Goal: Task Accomplishment & Management: Manage account settings

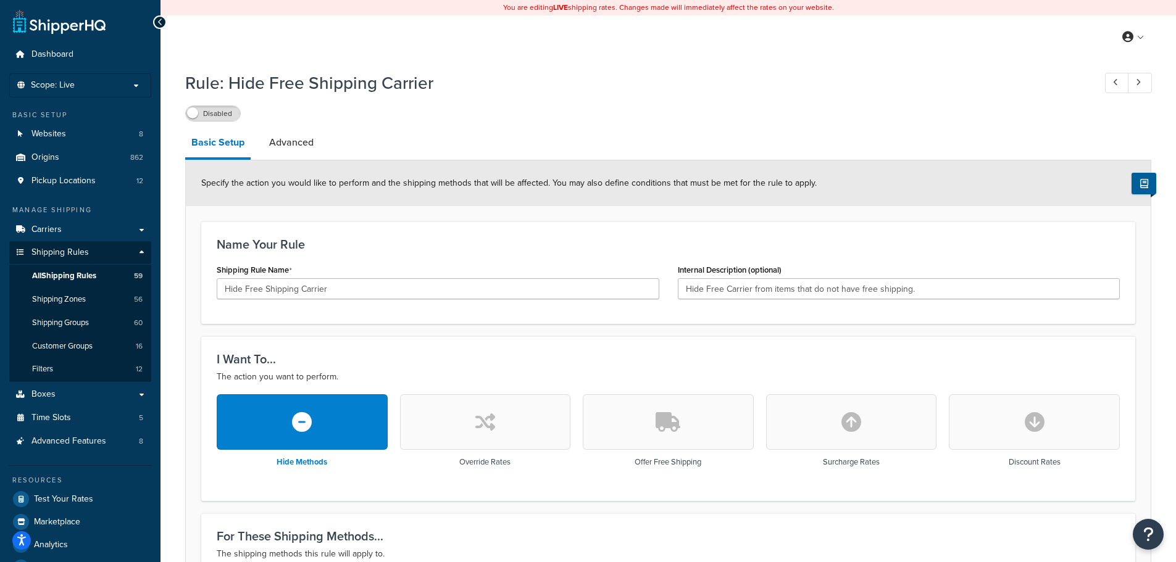
click at [62, 22] on link at bounding box center [59, 21] width 93 height 25
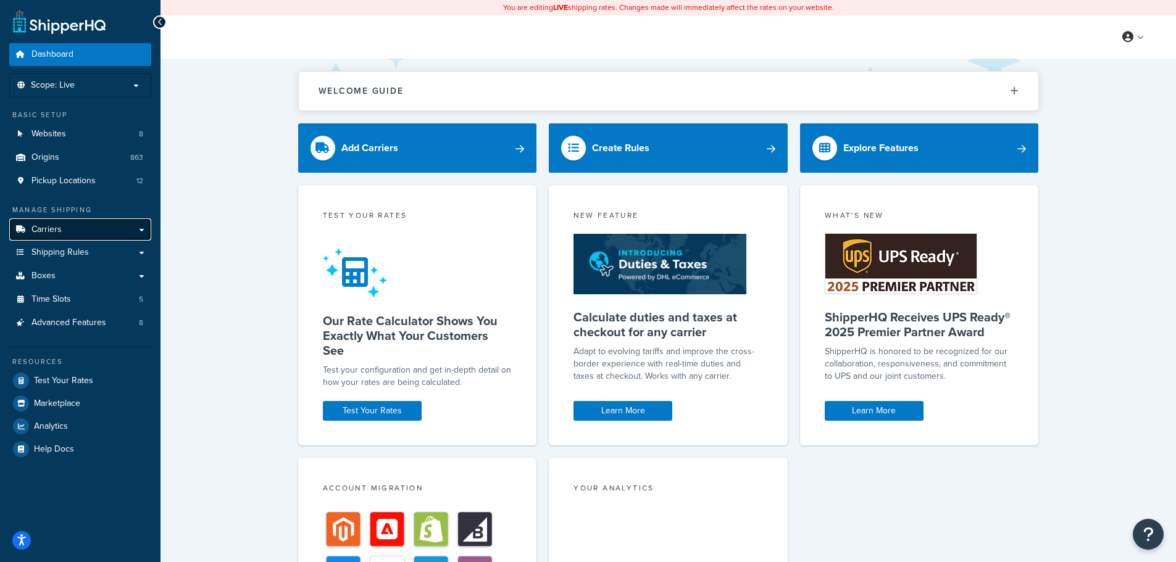
click at [70, 230] on link "Carriers" at bounding box center [80, 230] width 142 height 23
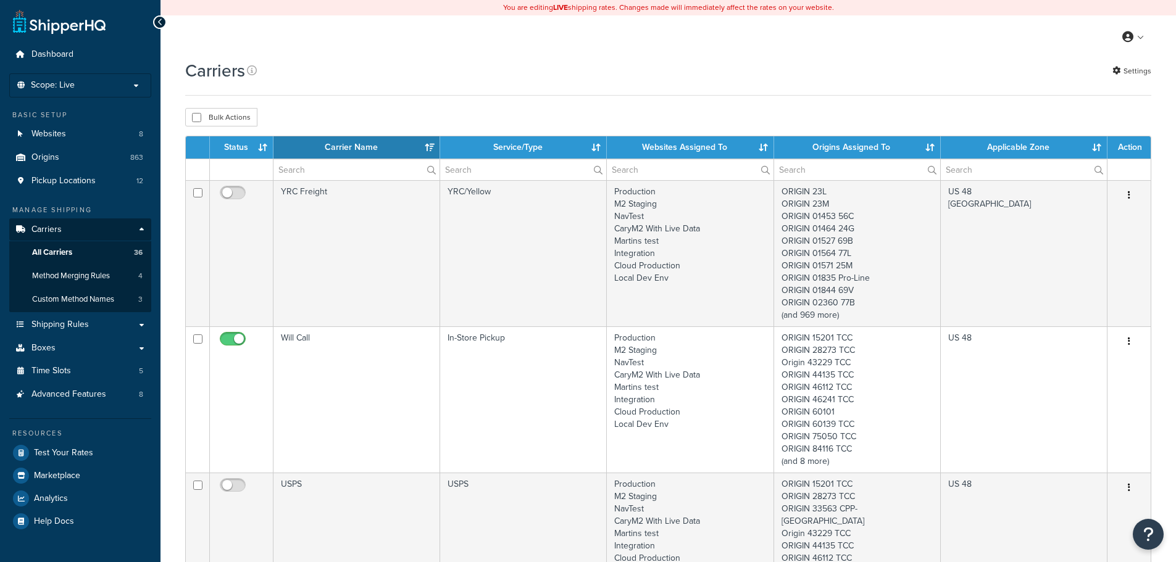
select select "15"
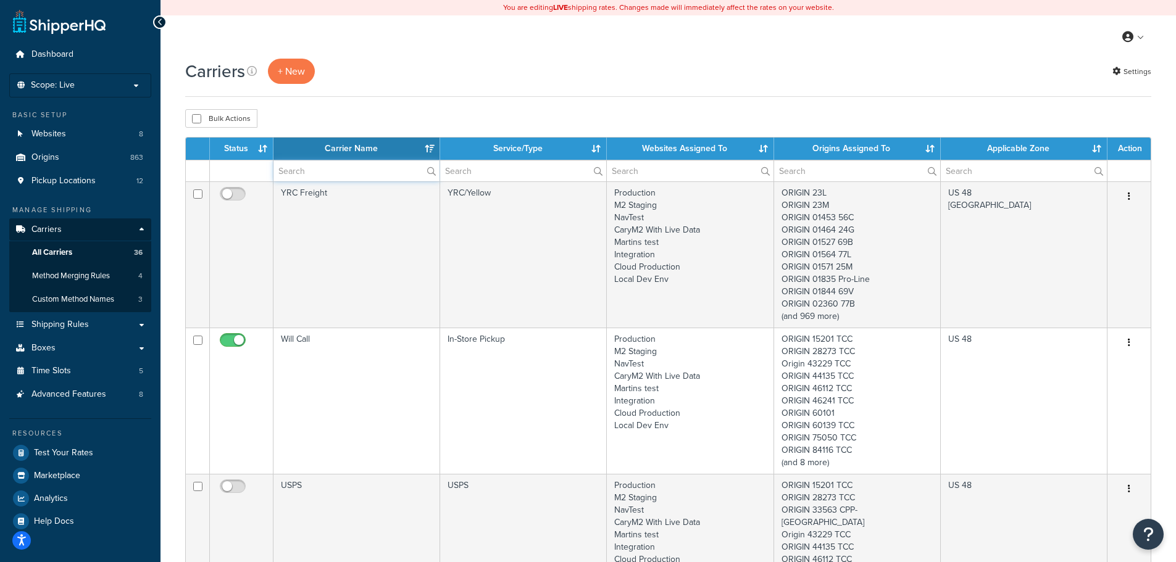
click at [307, 173] on input "text" at bounding box center [356, 171] width 166 height 21
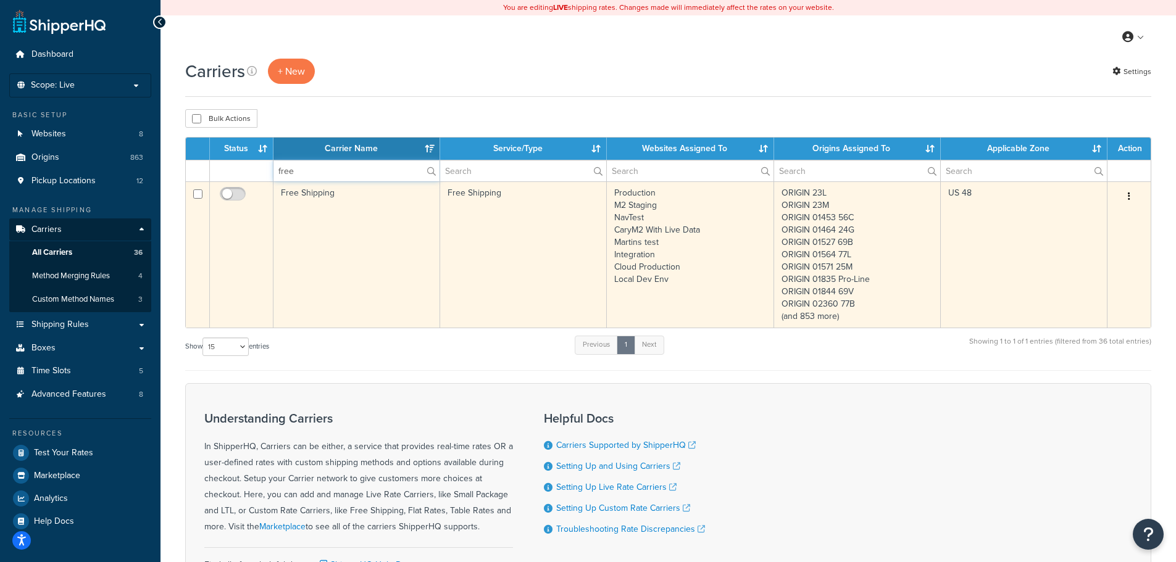
type input "free"
click at [340, 238] on td "Free Shipping" at bounding box center [356, 255] width 167 height 146
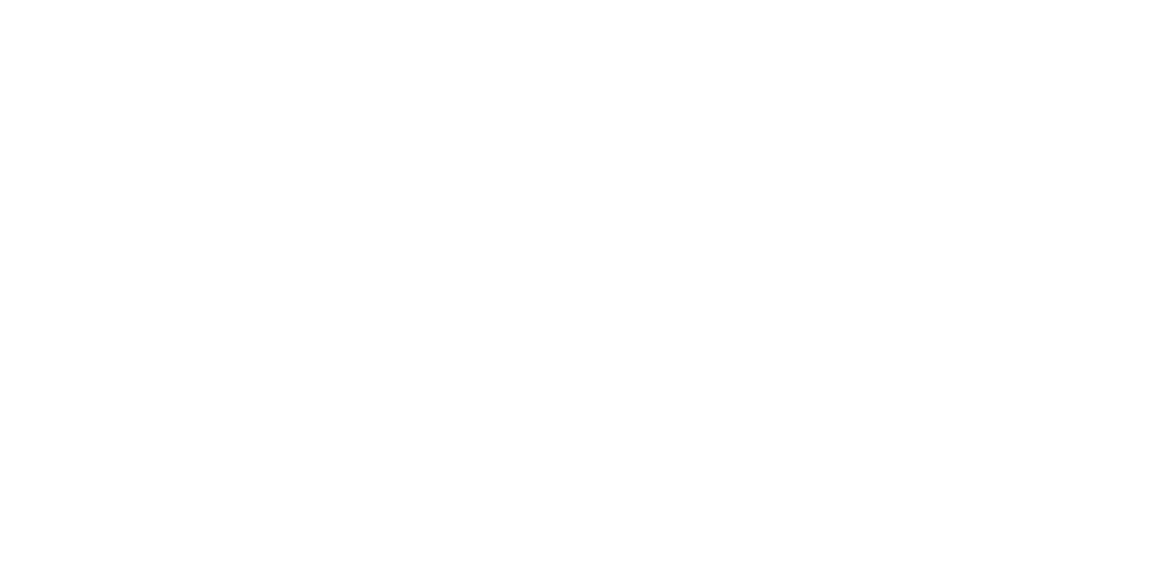
select select "free"
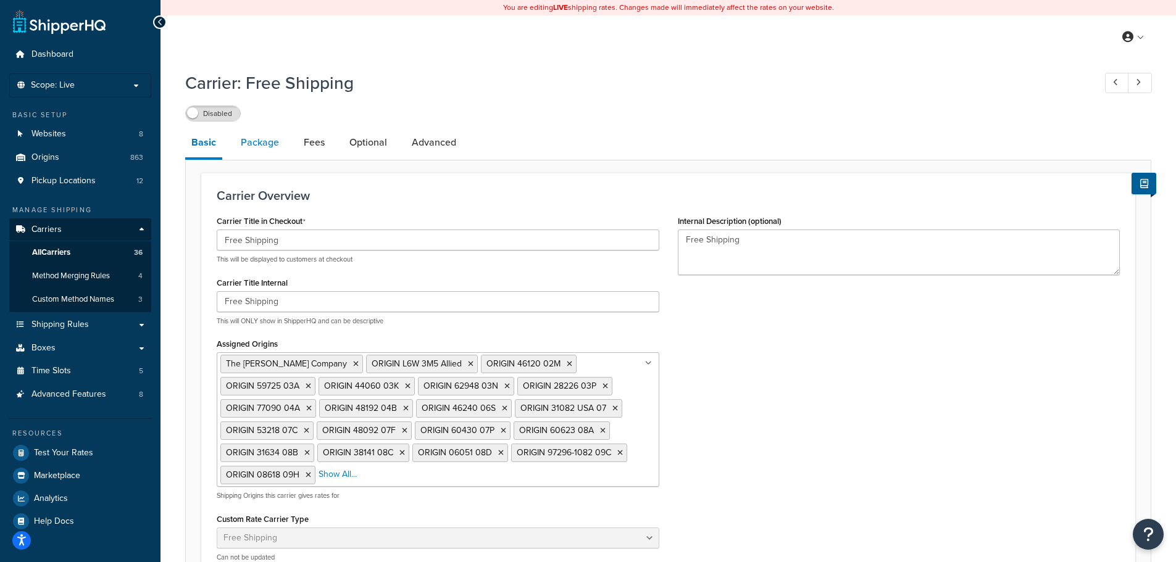
click at [255, 143] on link "Package" at bounding box center [260, 143] width 51 height 30
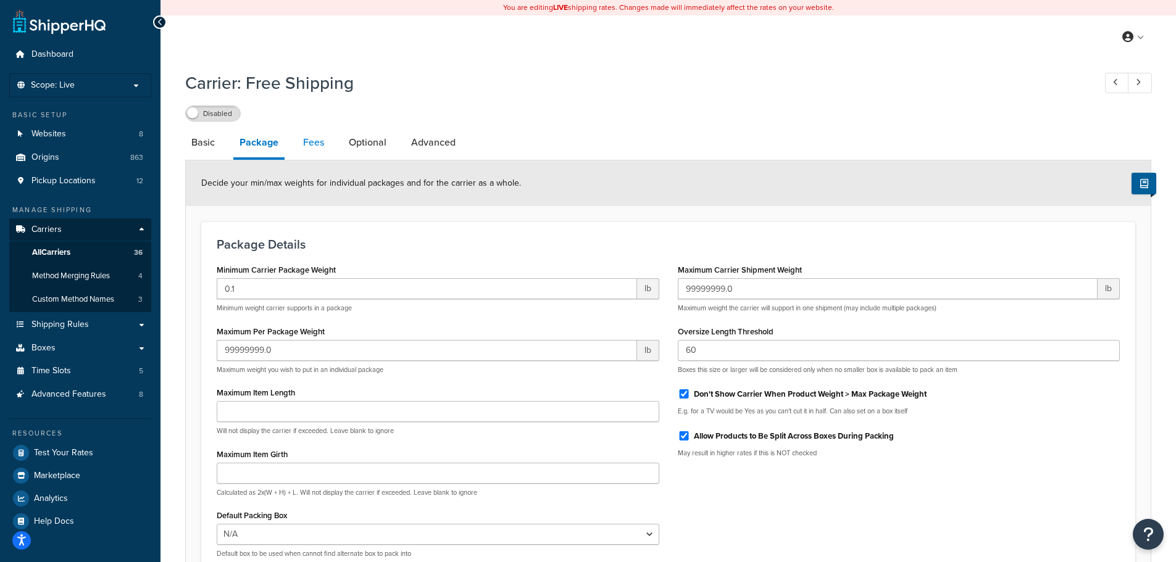
click at [309, 152] on link "Fees" at bounding box center [313, 143] width 33 height 30
select select "AFTER"
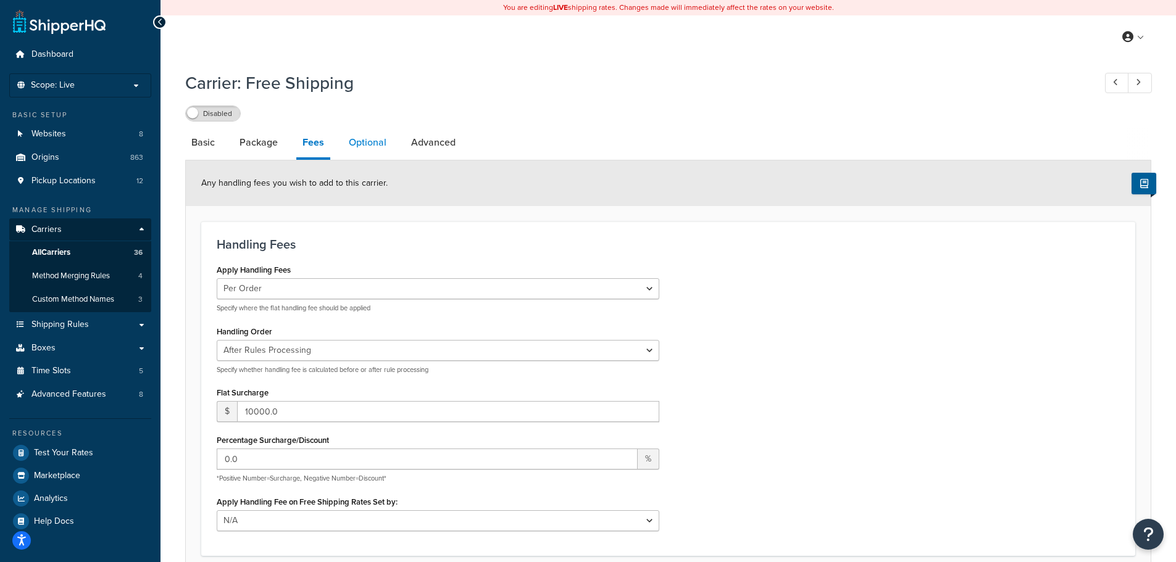
click at [363, 145] on link "Optional" at bounding box center [368, 143] width 50 height 30
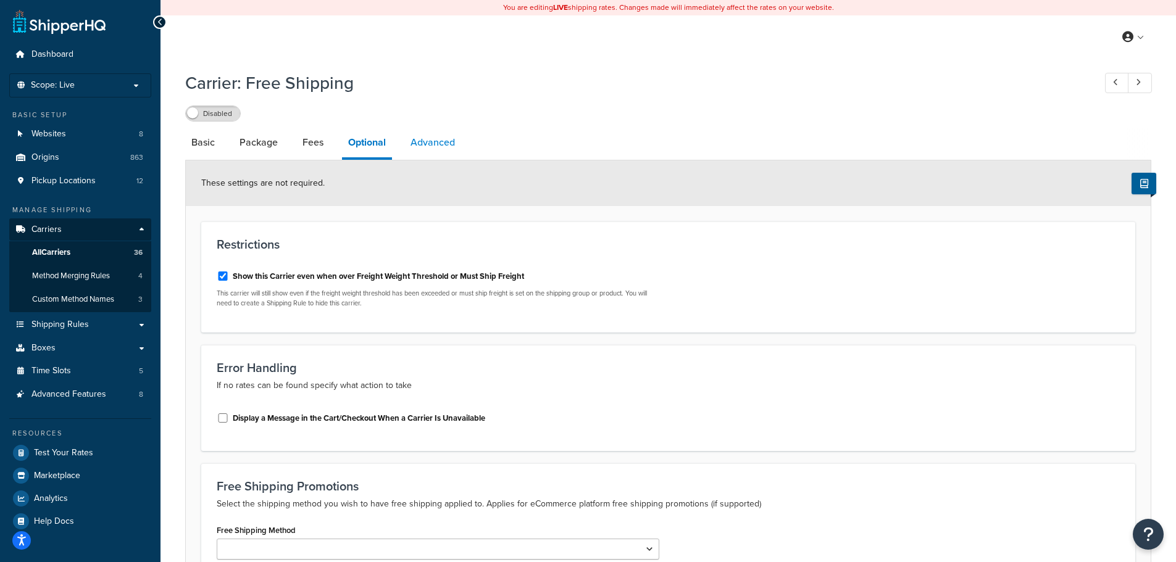
click at [432, 143] on link "Advanced" at bounding box center [432, 143] width 57 height 30
select select "false"
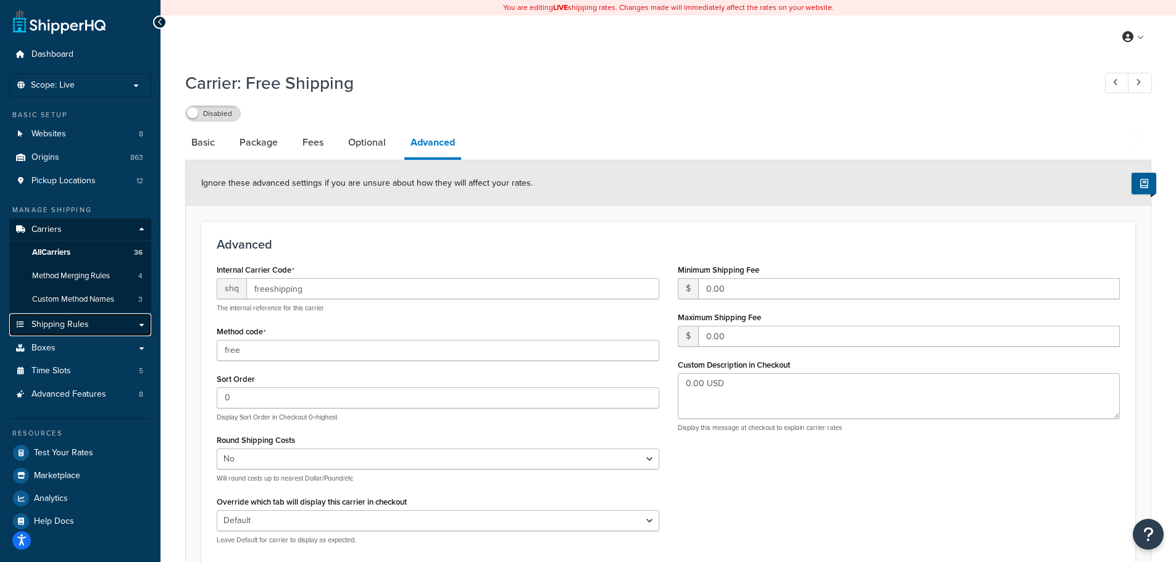
click at [75, 330] on span "Shipping Rules" at bounding box center [59, 325] width 57 height 10
click at [74, 327] on span "Shipping Rules" at bounding box center [59, 325] width 57 height 10
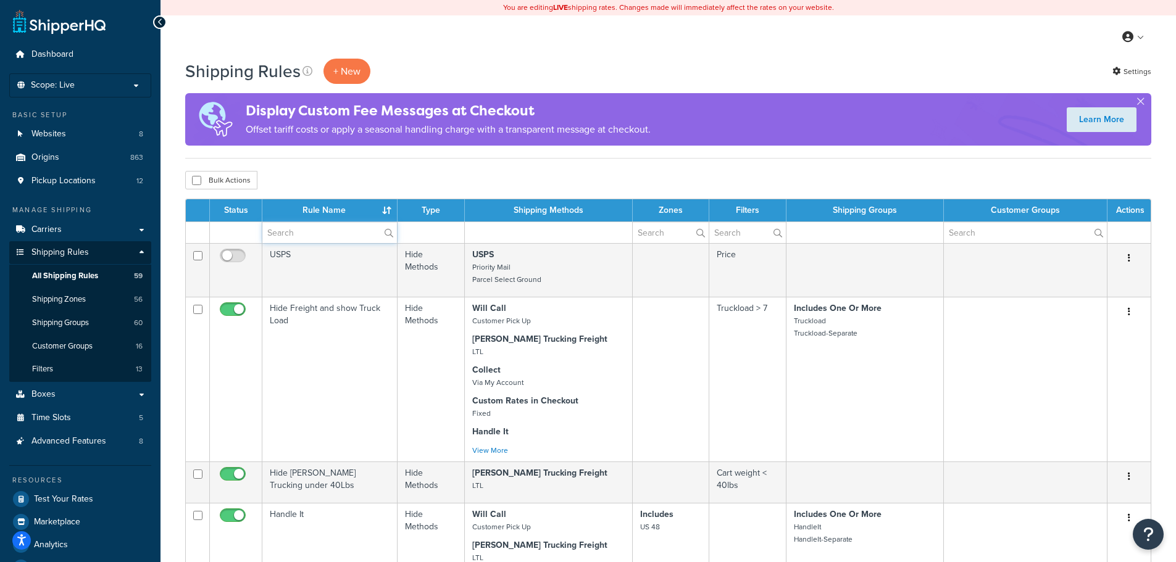
click at [306, 235] on input "text" at bounding box center [329, 232] width 135 height 21
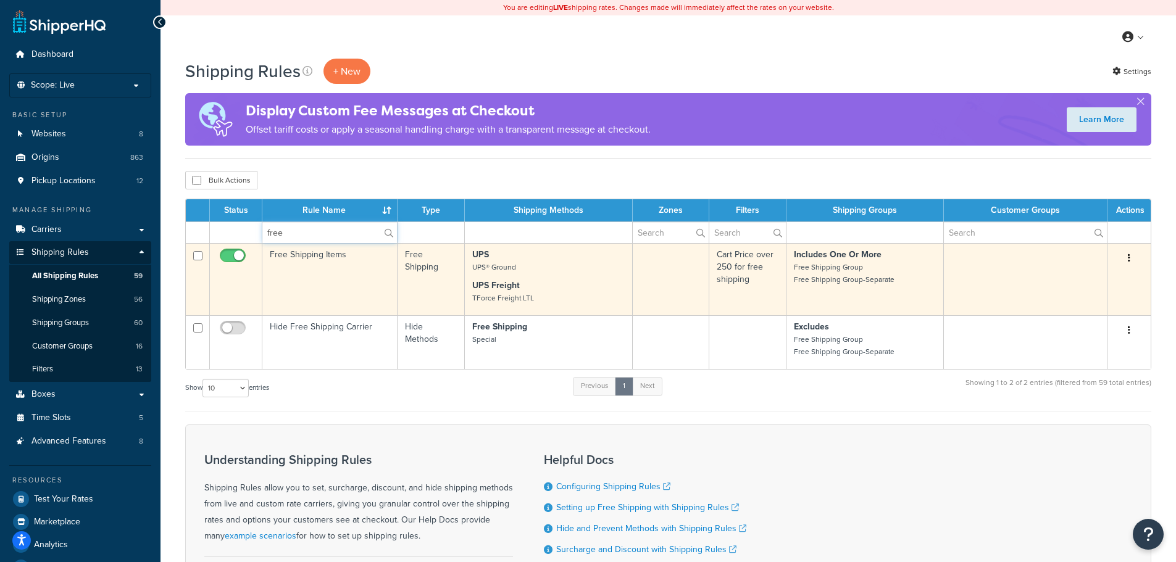
type input "free"
click at [333, 280] on td "Free Shipping Items" at bounding box center [329, 279] width 135 height 72
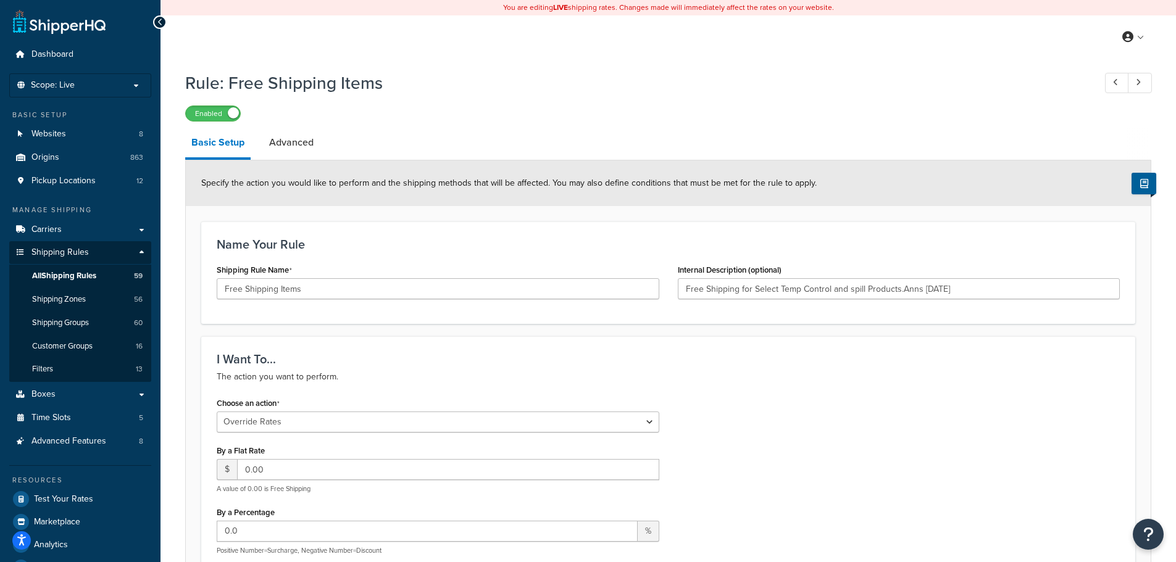
select select "OVERRIDE"
select select "SHIPPING_GROUP"
drag, startPoint x: 301, startPoint y: 146, endPoint x: 295, endPoint y: 142, distance: 6.7
click at [301, 146] on link "Advanced" at bounding box center [291, 143] width 57 height 30
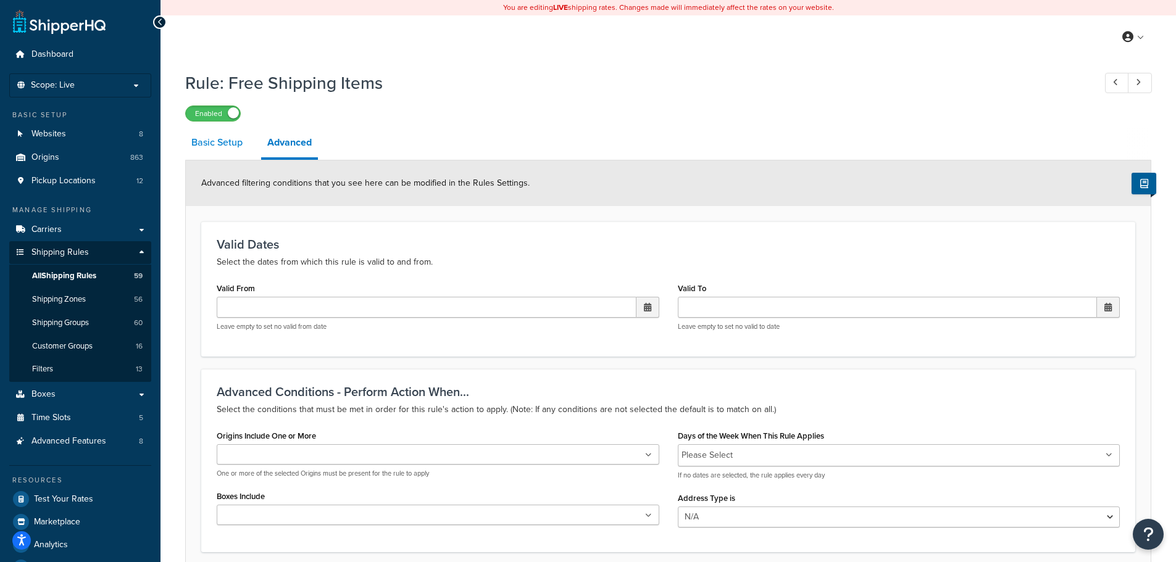
click at [220, 146] on link "Basic Setup" at bounding box center [217, 143] width 64 height 30
select select "OVERRIDE"
select select "SHIPPING_GROUP"
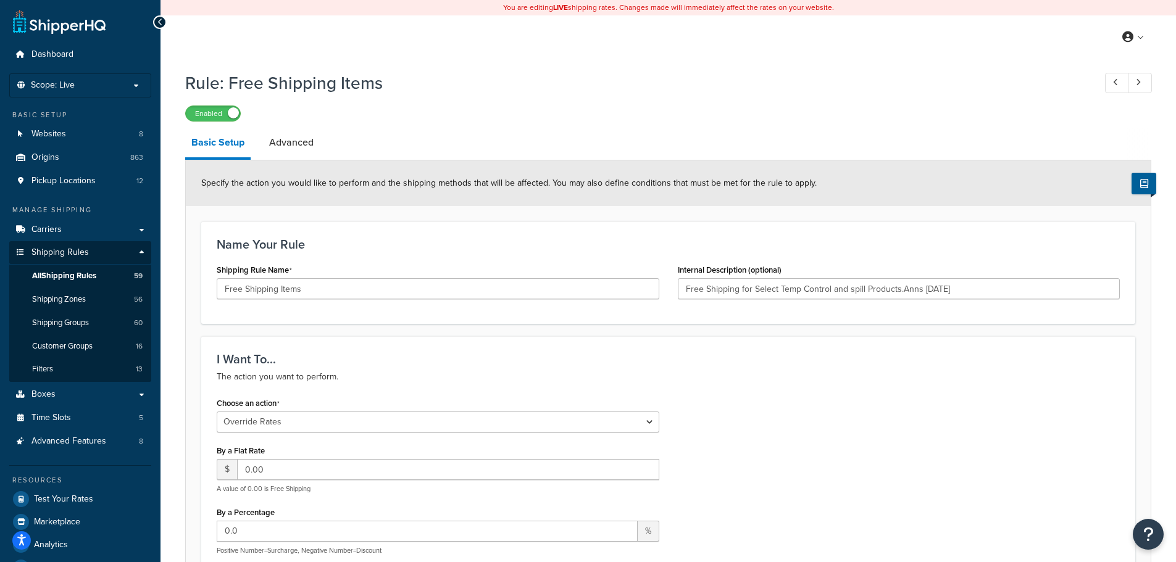
type input "Free Shipping for Select Temp Control and spill Products.Anns 2/1/21"
click at [67, 301] on span "Shipping Zones" at bounding box center [59, 299] width 54 height 10
click at [79, 267] on link "All Shipping Rules 59" at bounding box center [80, 276] width 142 height 23
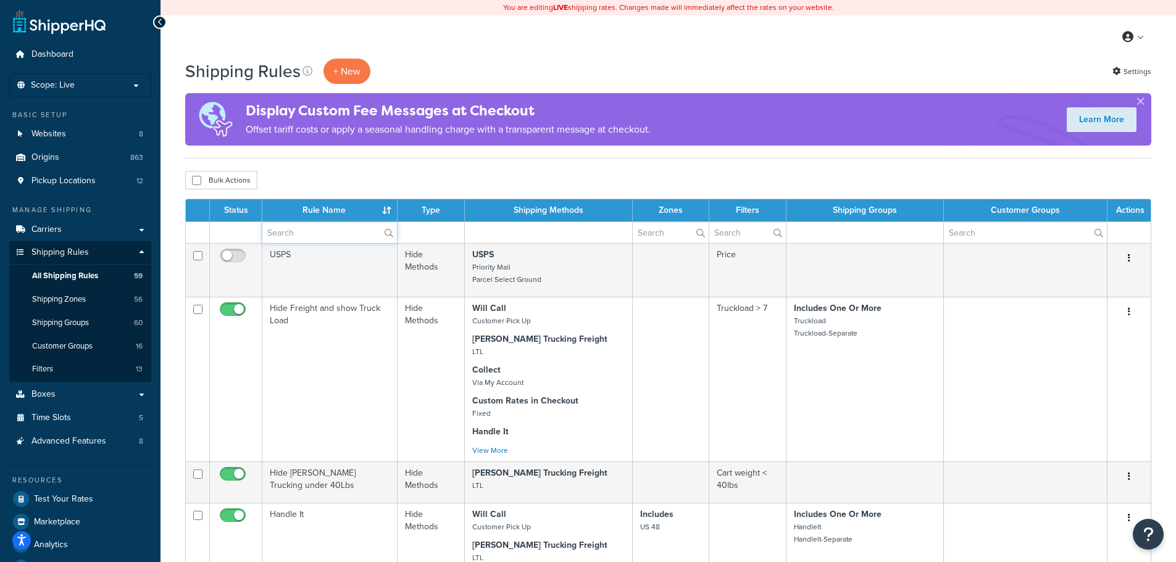
click at [326, 228] on input "text" at bounding box center [329, 232] width 135 height 21
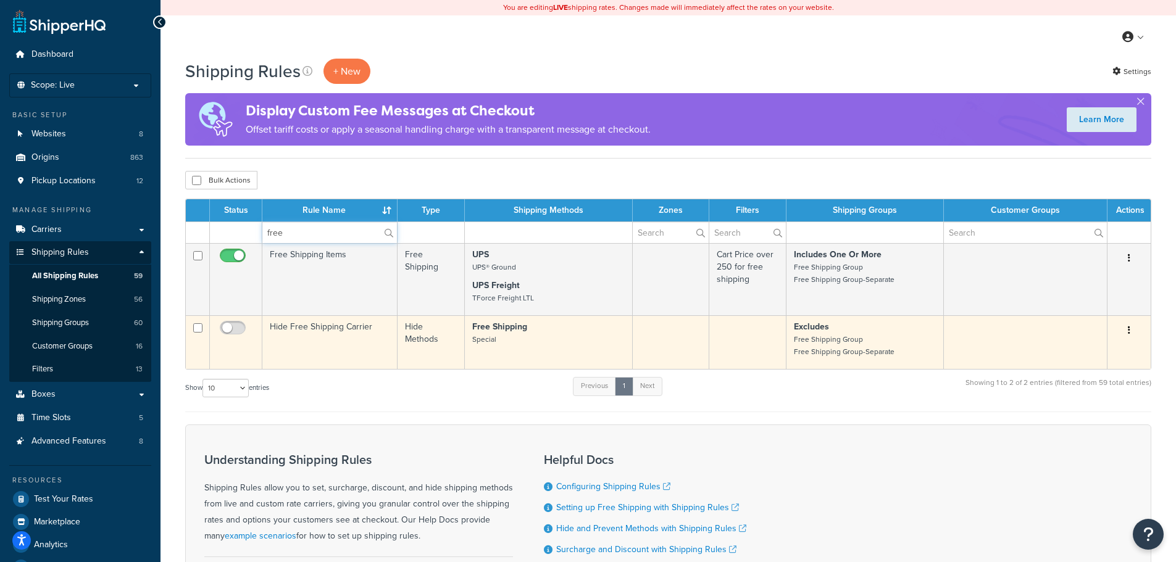
type input "free"
click at [333, 339] on td "Hide Free Shipping Carrier" at bounding box center [329, 342] width 135 height 54
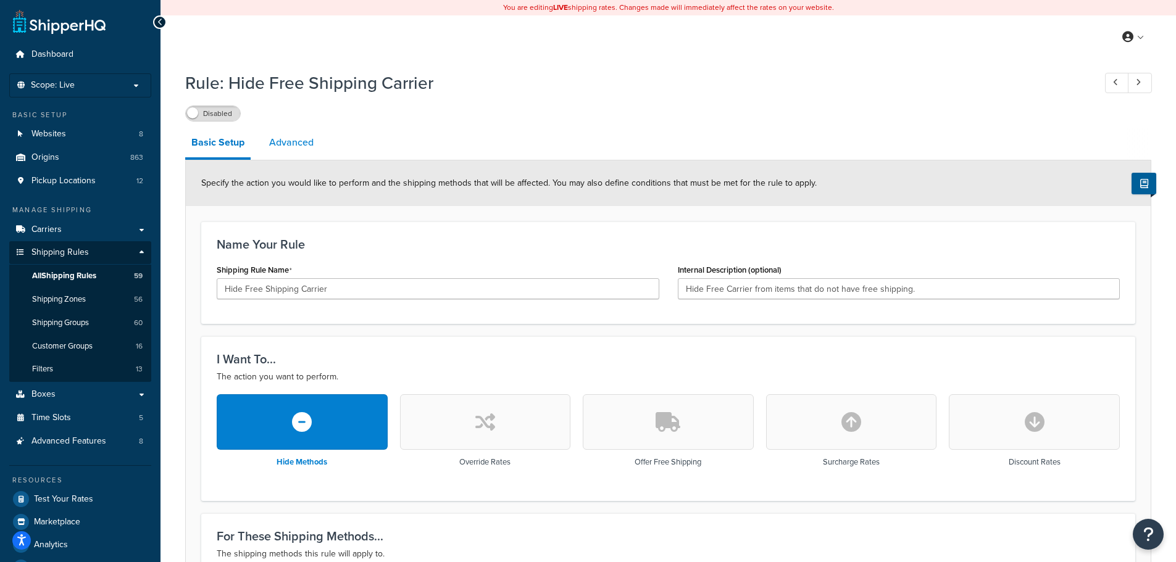
drag, startPoint x: 288, startPoint y: 151, endPoint x: 294, endPoint y: 158, distance: 9.2
click at [288, 151] on link "Advanced" at bounding box center [291, 143] width 57 height 30
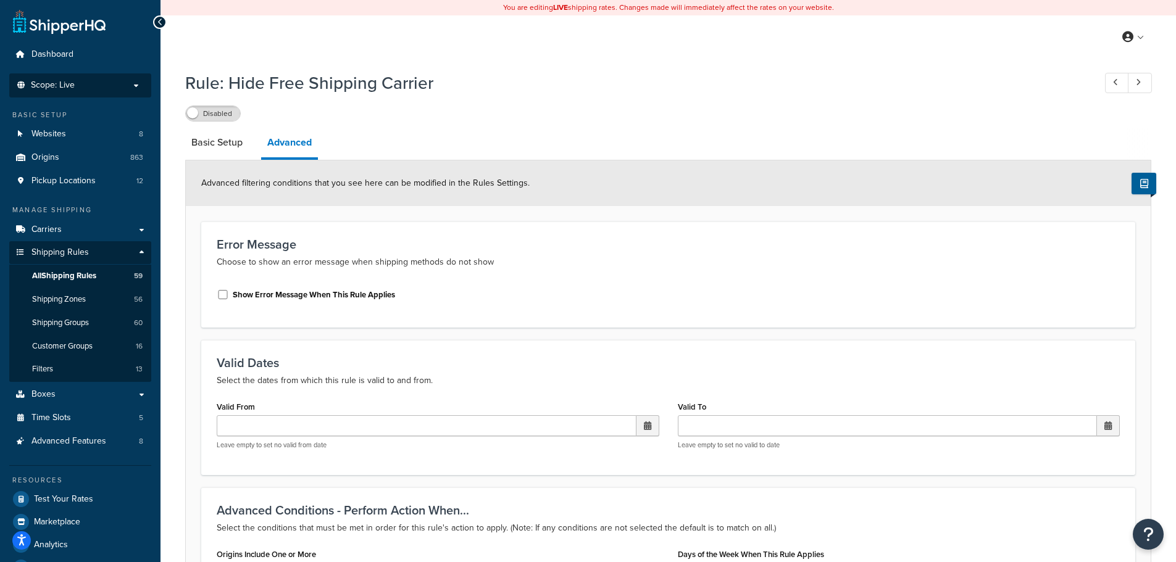
click at [117, 90] on p "Scope: Live" at bounding box center [80, 85] width 131 height 10
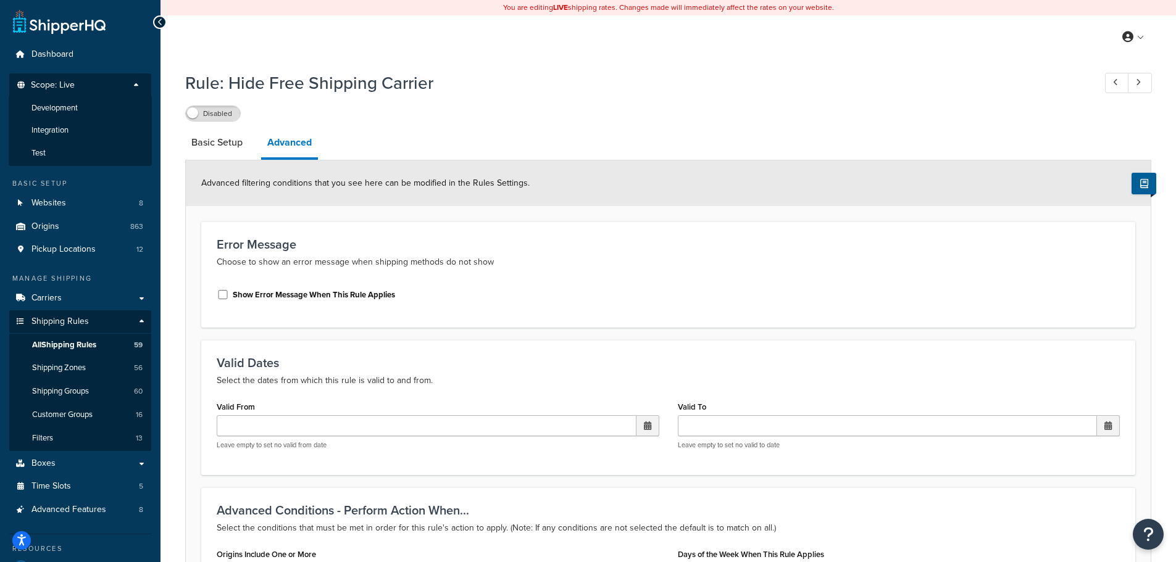
drag, startPoint x: 64, startPoint y: 112, endPoint x: 645, endPoint y: 55, distance: 583.7
click at [64, 112] on span "Development" at bounding box center [54, 108] width 46 height 10
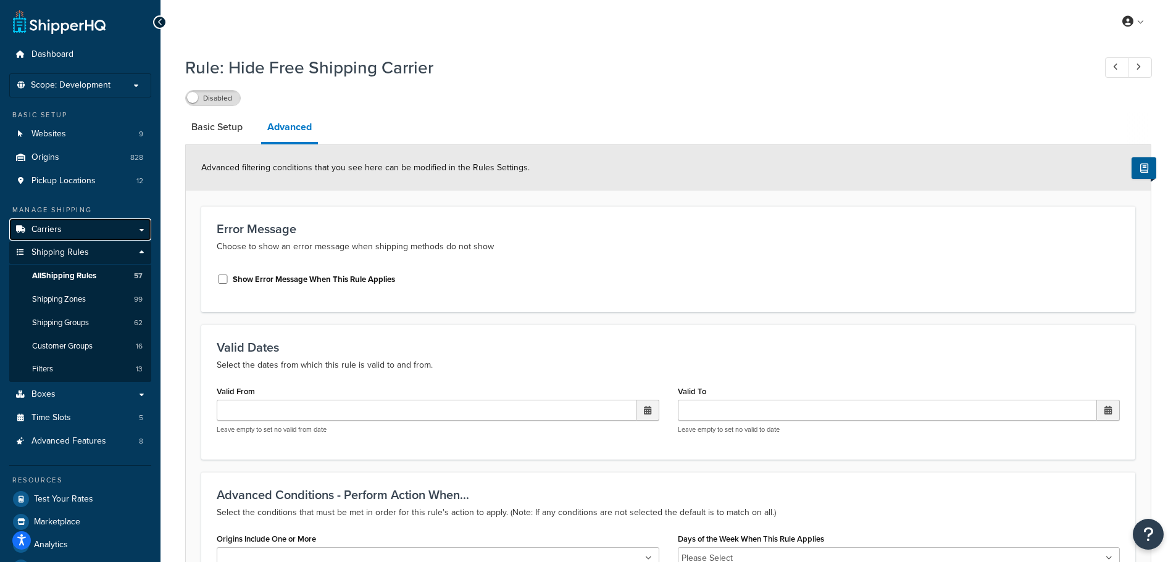
click at [49, 232] on span "Carriers" at bounding box center [46, 230] width 30 height 10
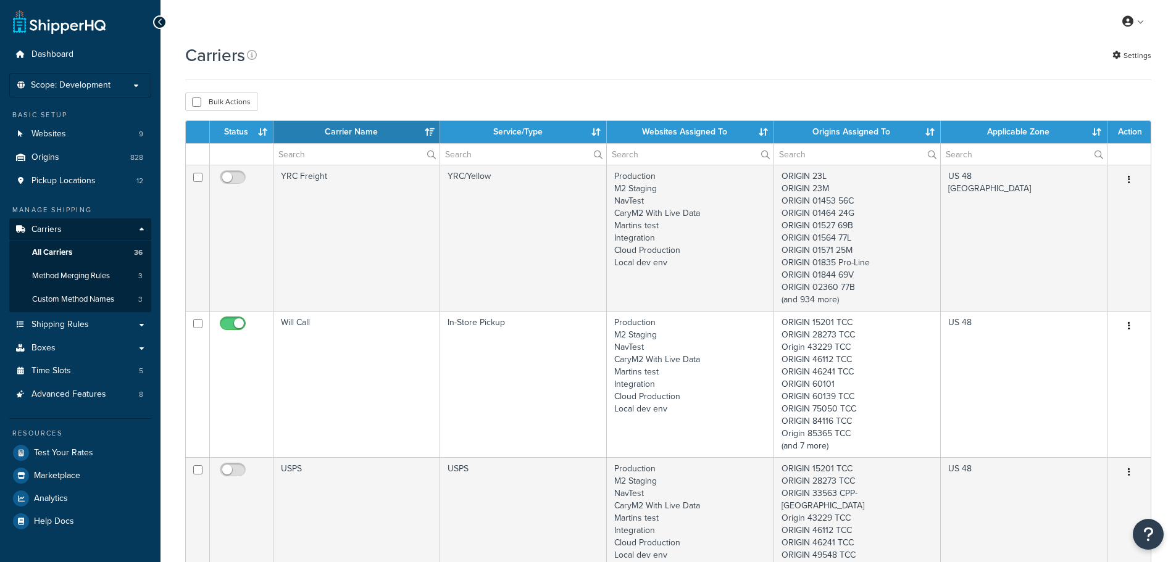
select select "15"
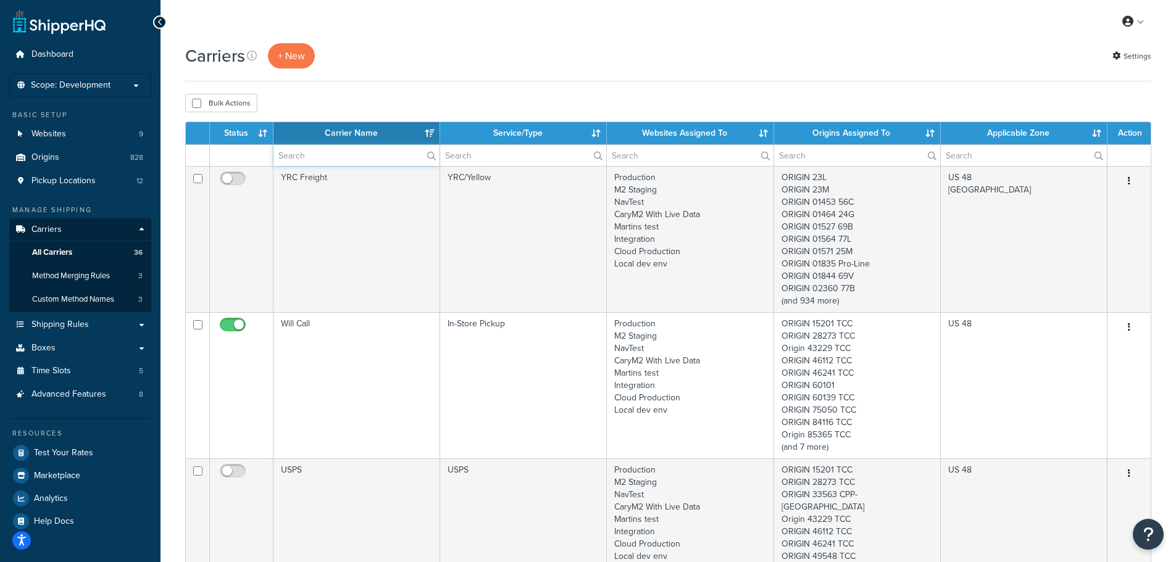
click at [319, 161] on input "text" at bounding box center [356, 155] width 166 height 21
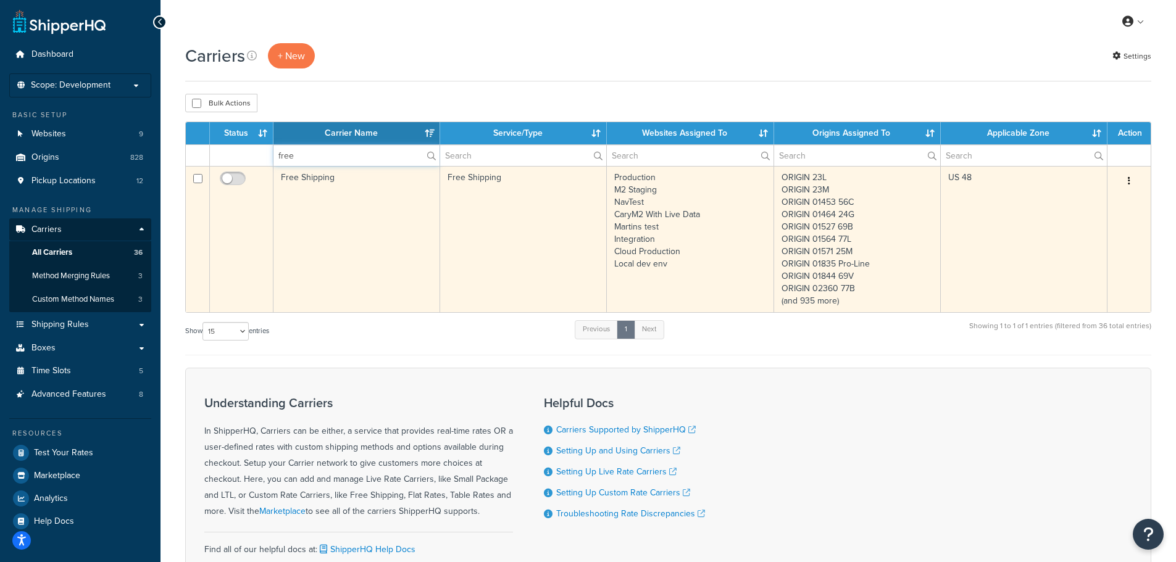
type input "free"
